Goal: Information Seeking & Learning: Learn about a topic

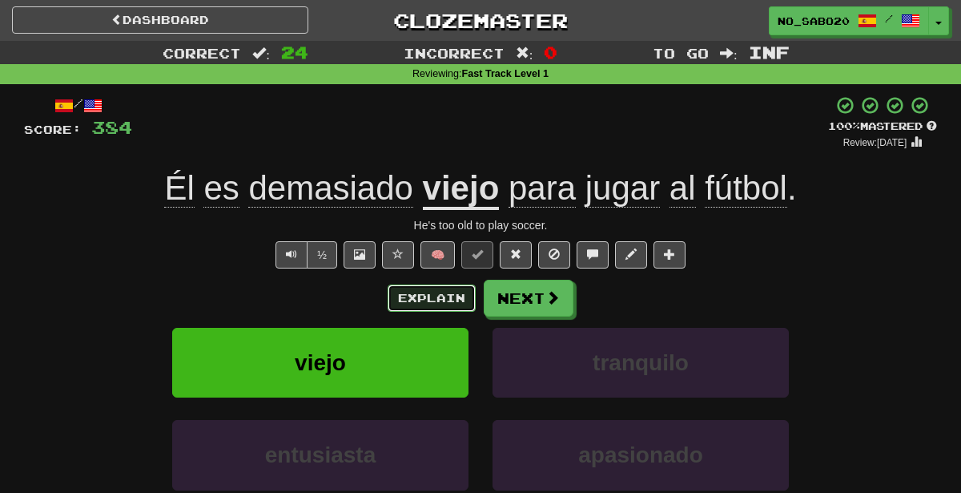
click at [434, 284] on button "Explain" at bounding box center [432, 297] width 88 height 27
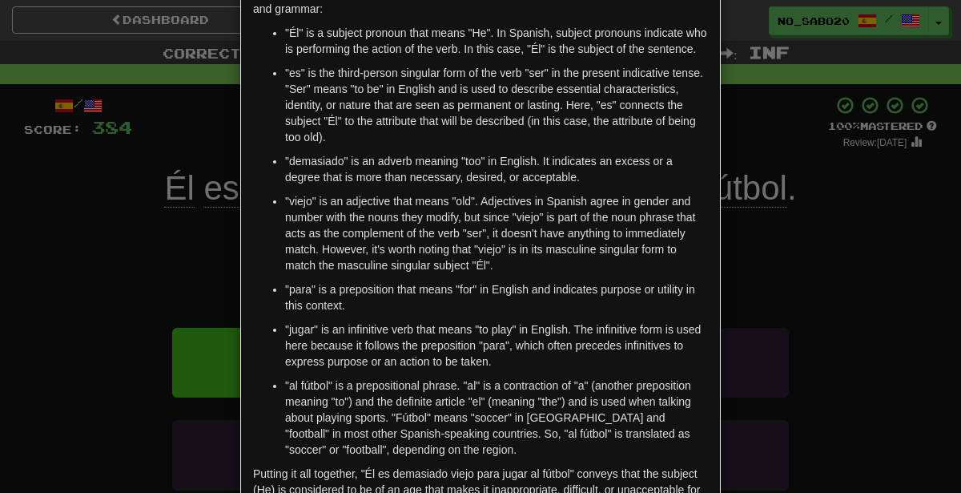
scroll to position [109, 0]
click at [839, 346] on div "× Explanation The sentence "Él es demasiado viejo para jugar al fútbol." transl…" at bounding box center [480, 246] width 961 height 493
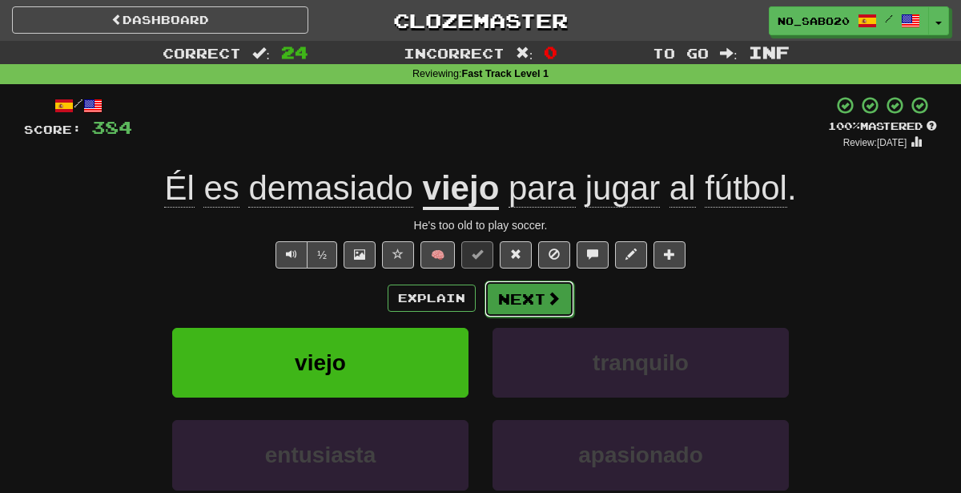
click at [523, 301] on button "Next" at bounding box center [530, 298] width 90 height 37
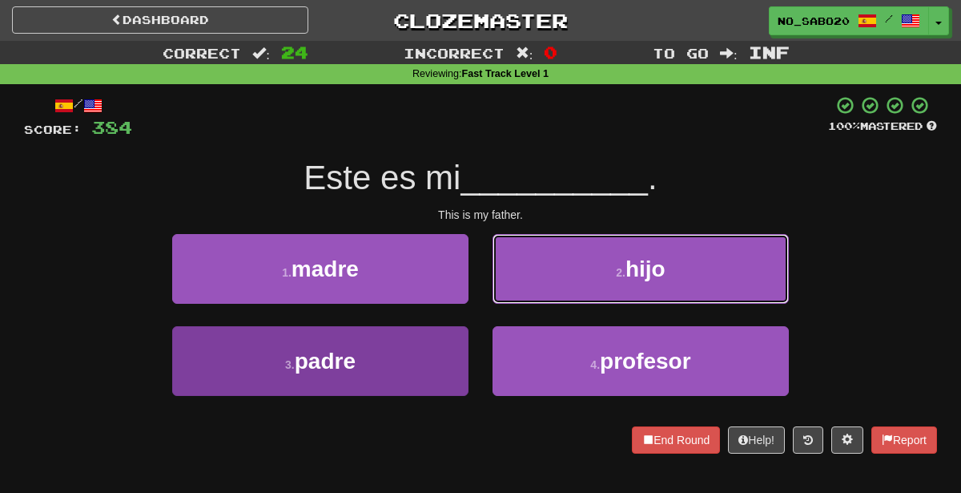
drag, startPoint x: 552, startPoint y: 287, endPoint x: 410, endPoint y: 361, distance: 160.2
click at [410, 361] on div "1 . madre 2 . hijo 3 . padre 4 . profesor" at bounding box center [480, 326] width 937 height 185
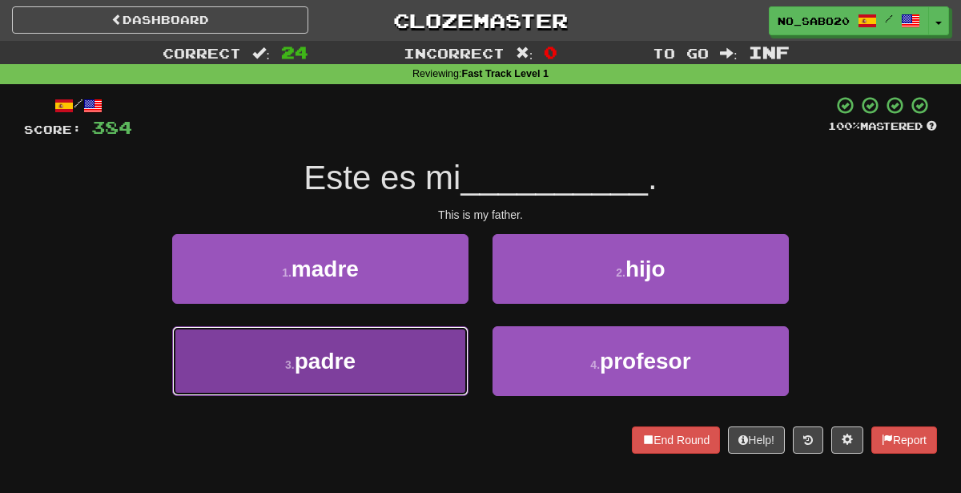
click at [410, 361] on button "3 . padre" at bounding box center [320, 361] width 296 height 70
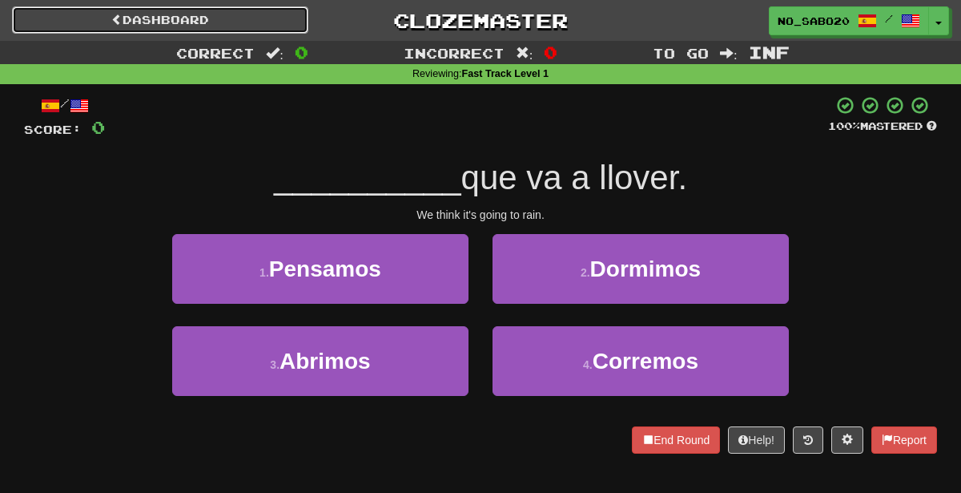
click at [226, 17] on link "Dashboard" at bounding box center [160, 19] width 296 height 27
